Goal: Check status: Check status

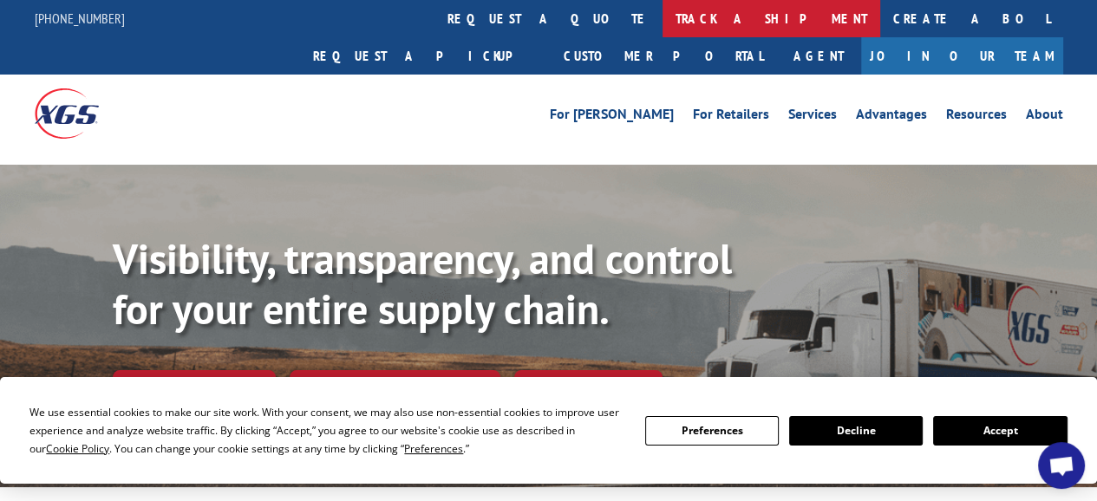
click at [663, 16] on link "track a shipment" at bounding box center [772, 18] width 218 height 37
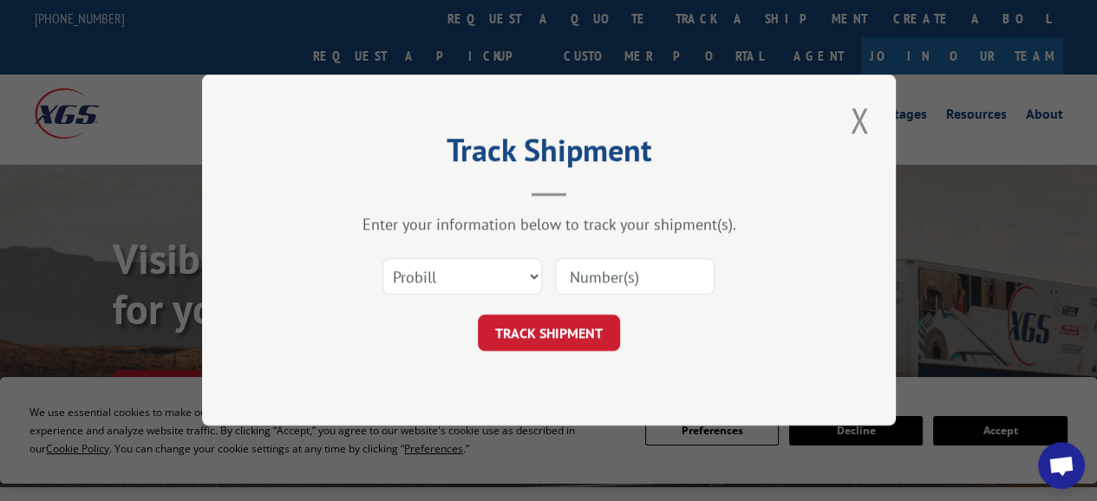
click at [694, 275] on input at bounding box center [635, 277] width 160 height 36
type input "643851"
click at [566, 334] on button "TRACK SHIPMENT" at bounding box center [549, 334] width 142 height 36
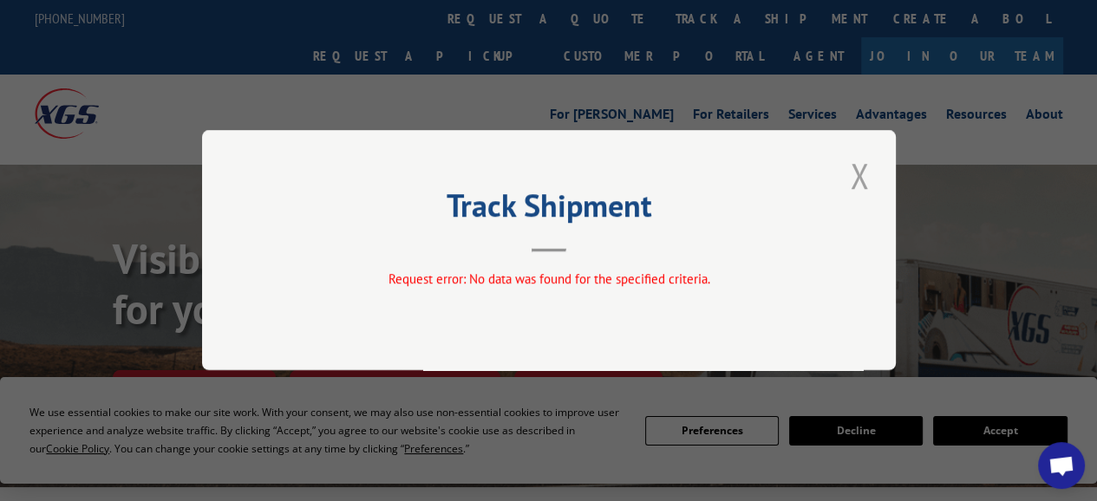
click at [863, 179] on button "Close modal" at bounding box center [859, 176] width 29 height 48
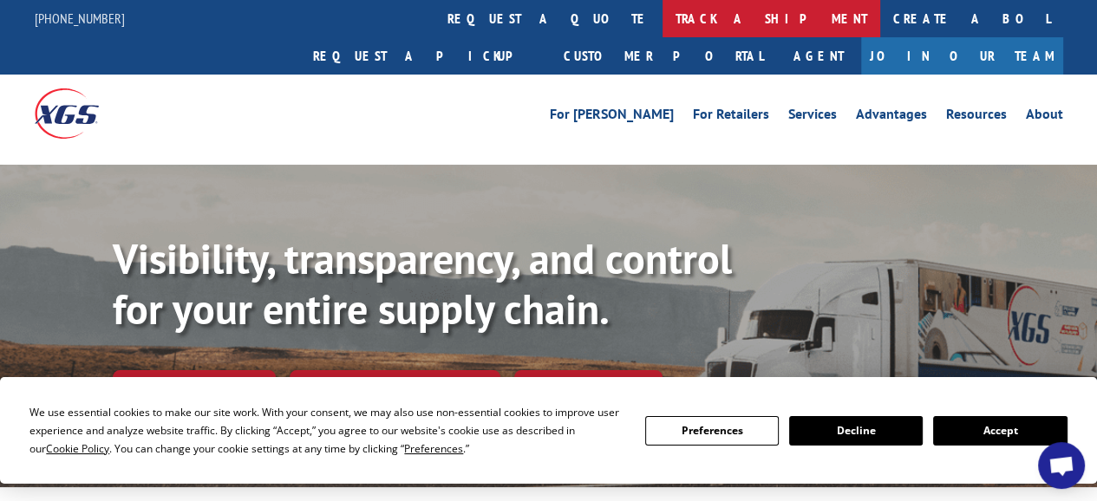
click at [663, 22] on link "track a shipment" at bounding box center [772, 18] width 218 height 37
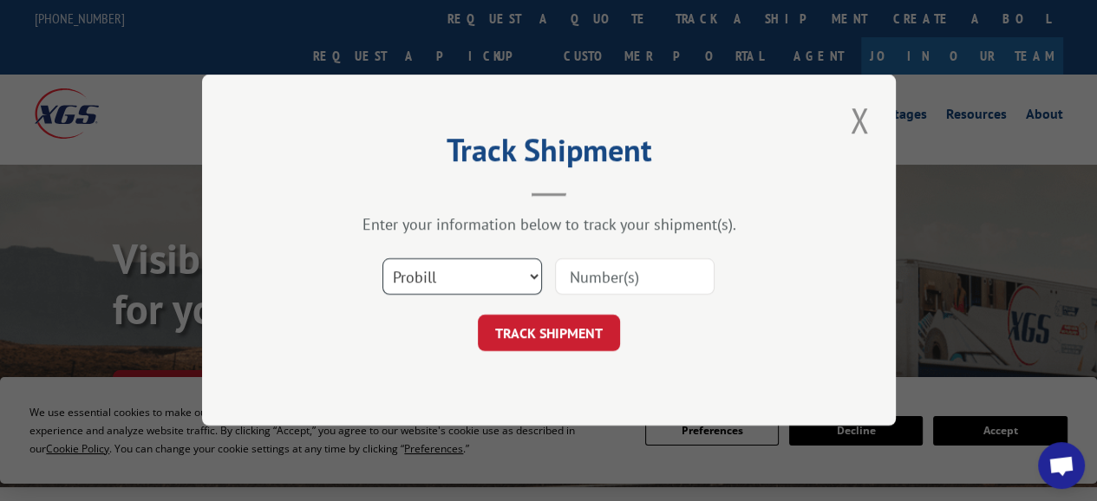
click at [537, 274] on select "Select category... Probill BOL PO" at bounding box center [463, 277] width 160 height 36
select select "bol"
click at [383, 259] on select "Select category... Probill BOL PO" at bounding box center [463, 277] width 160 height 36
click at [633, 274] on input at bounding box center [635, 277] width 160 height 36
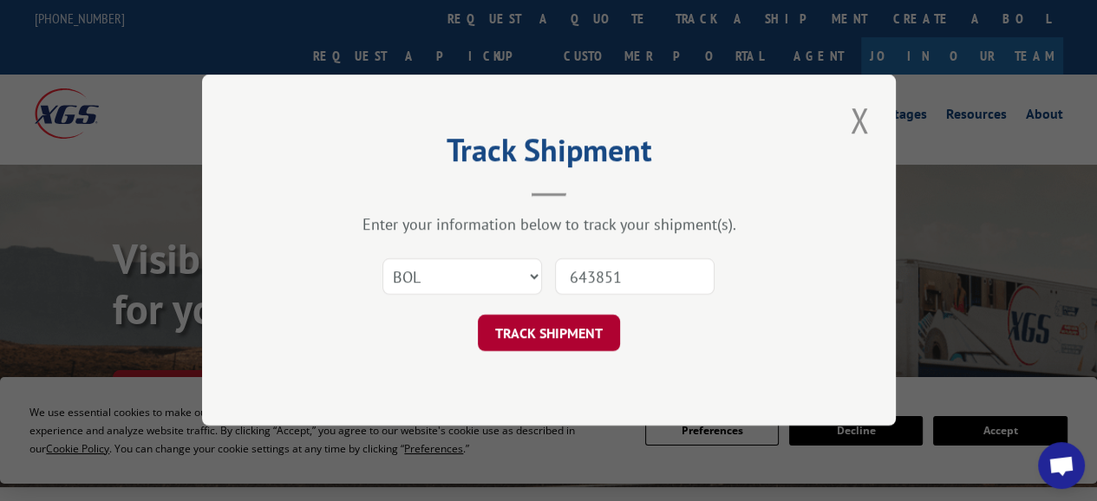
type input "643851"
click at [541, 335] on button "TRACK SHIPMENT" at bounding box center [549, 334] width 142 height 36
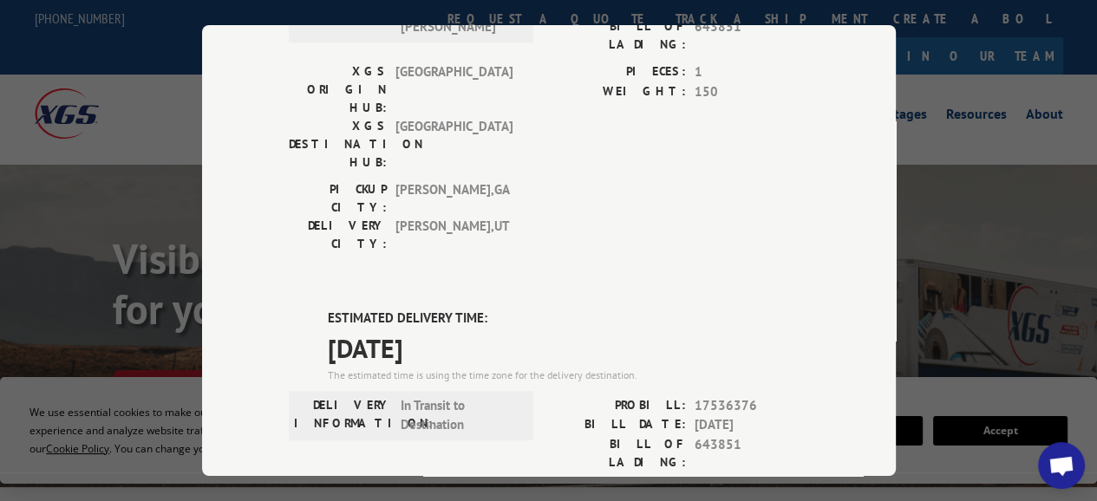
scroll to position [903, 0]
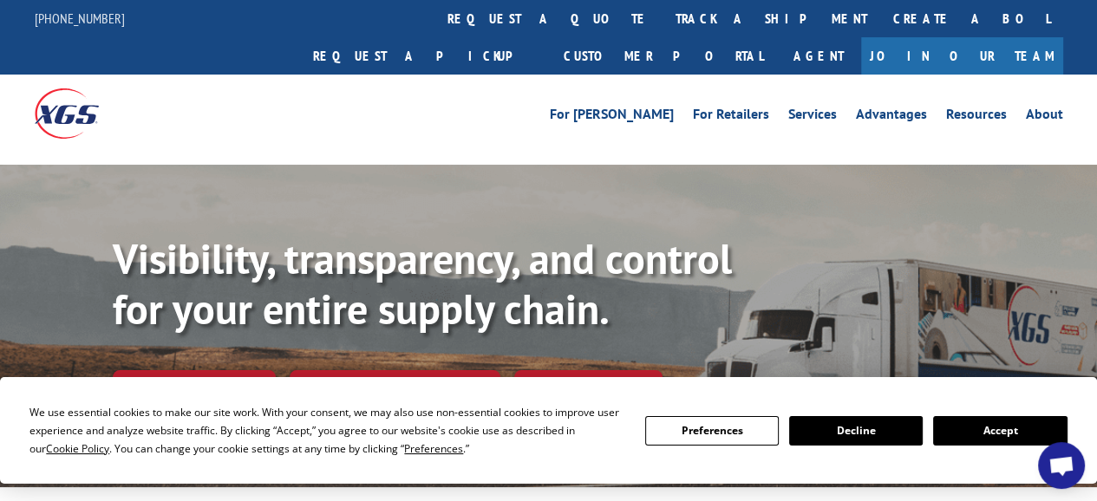
click at [663, 20] on link "track a shipment" at bounding box center [772, 18] width 218 height 37
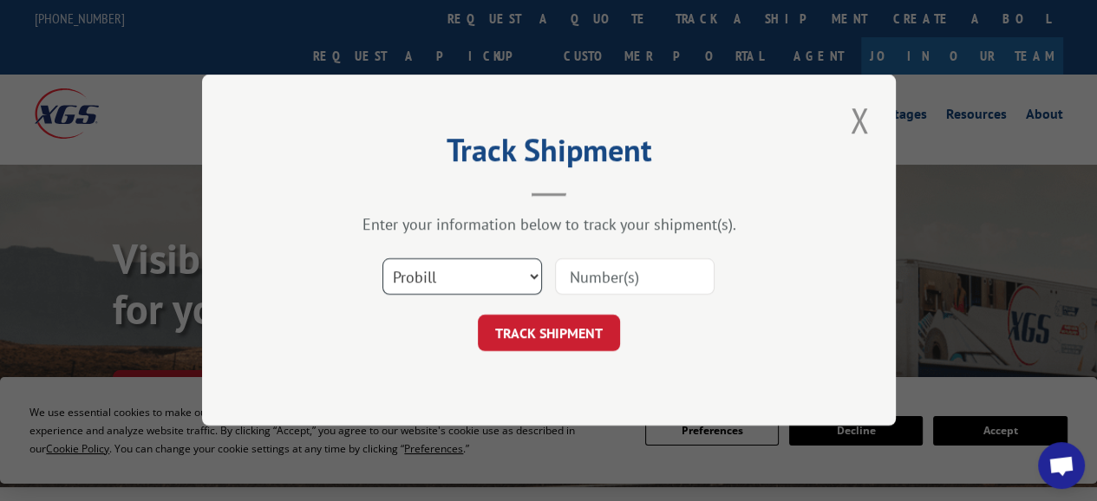
click at [534, 276] on select "Select category... Probill BOL PO" at bounding box center [463, 277] width 160 height 36
select select "bol"
click at [383, 259] on select "Select category... Probill BOL PO" at bounding box center [463, 277] width 160 height 36
click at [684, 282] on input at bounding box center [635, 277] width 160 height 36
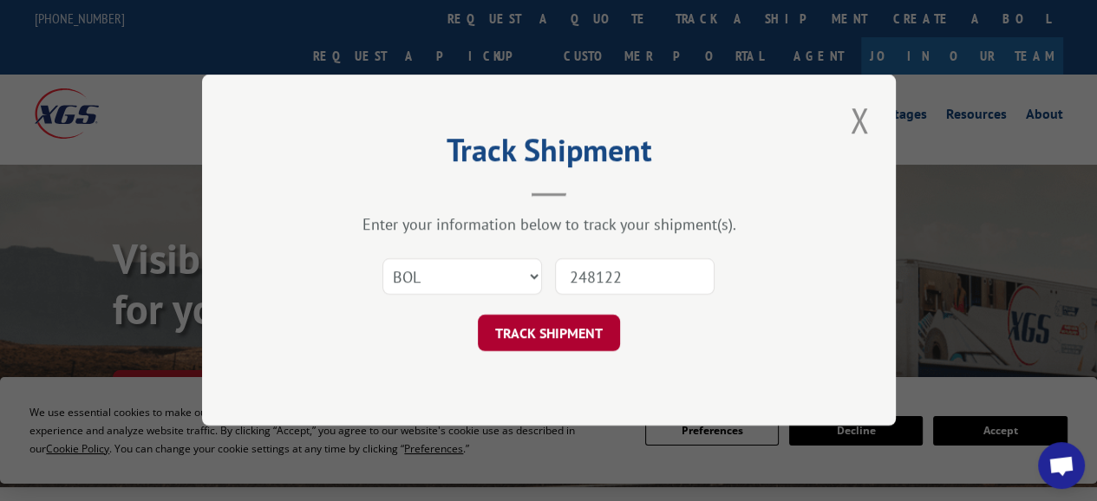
type input "248122"
click at [541, 334] on button "TRACK SHIPMENT" at bounding box center [549, 334] width 142 height 36
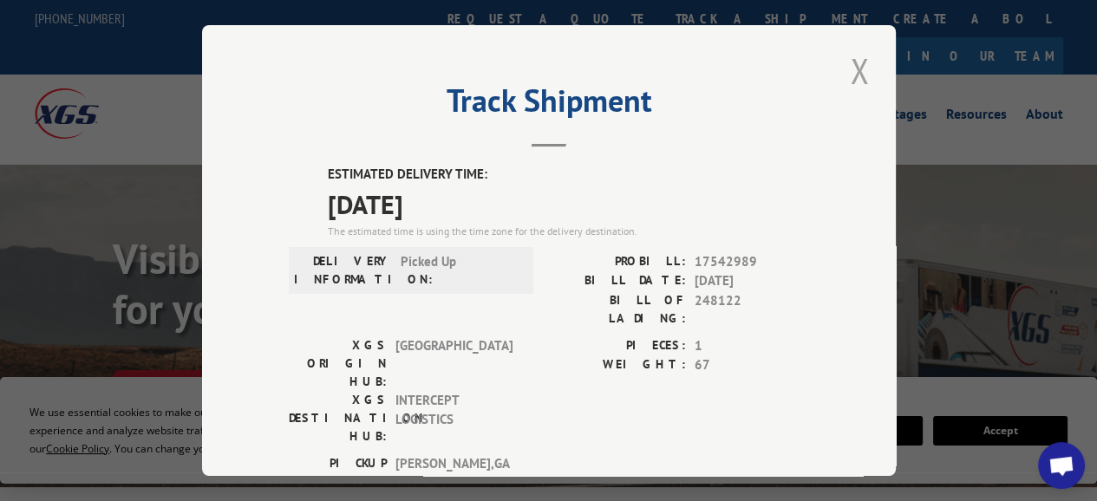
click at [853, 68] on button "Close modal" at bounding box center [859, 71] width 29 height 48
